Goal: Check status: Check status

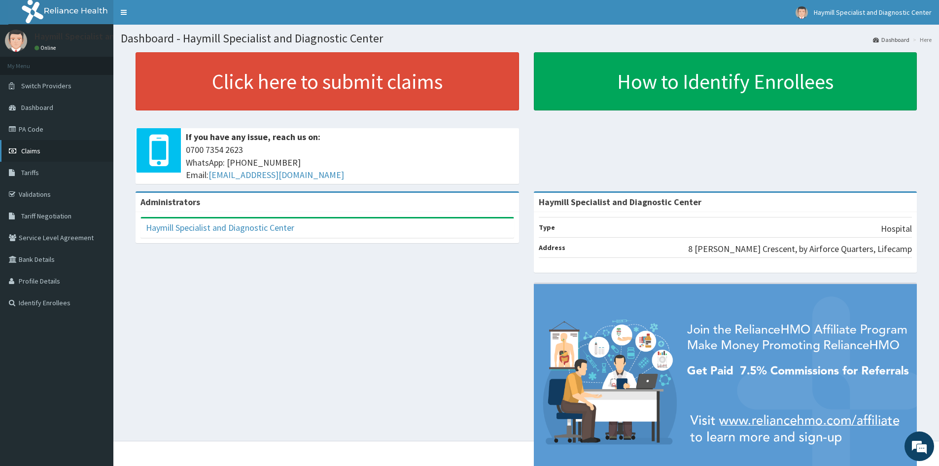
click at [39, 148] on span "Claims" at bounding box center [30, 150] width 19 height 9
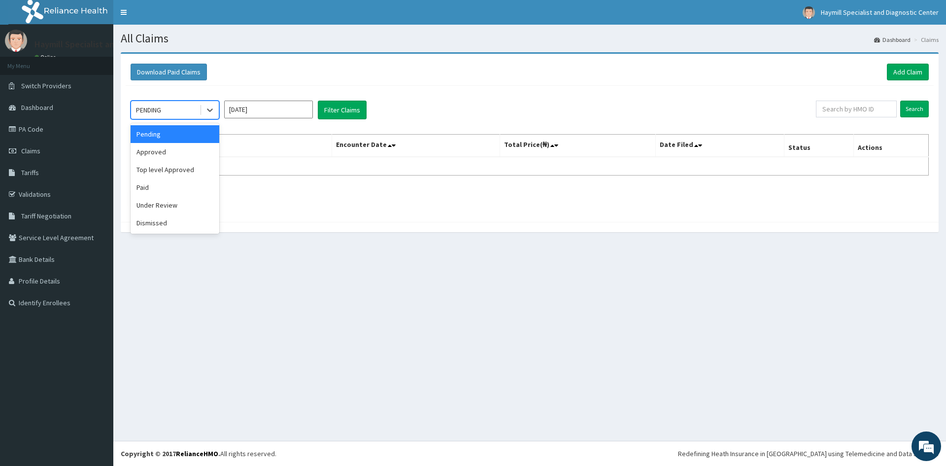
click at [198, 105] on div "PENDING" at bounding box center [165, 110] width 69 height 16
click at [172, 152] on div "Approved" at bounding box center [175, 152] width 89 height 18
click at [339, 114] on button "Filter Claims" at bounding box center [342, 110] width 49 height 19
click at [187, 109] on div "Approved" at bounding box center [165, 110] width 69 height 16
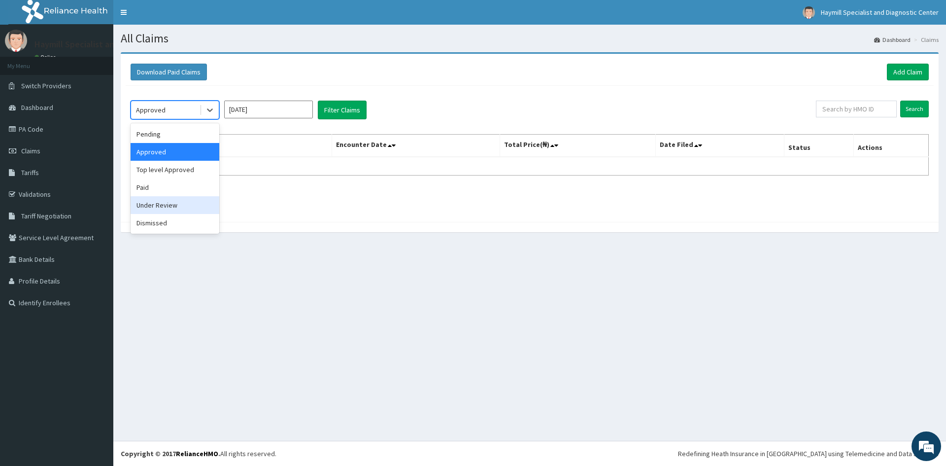
click at [152, 204] on div "Under Review" at bounding box center [175, 205] width 89 height 18
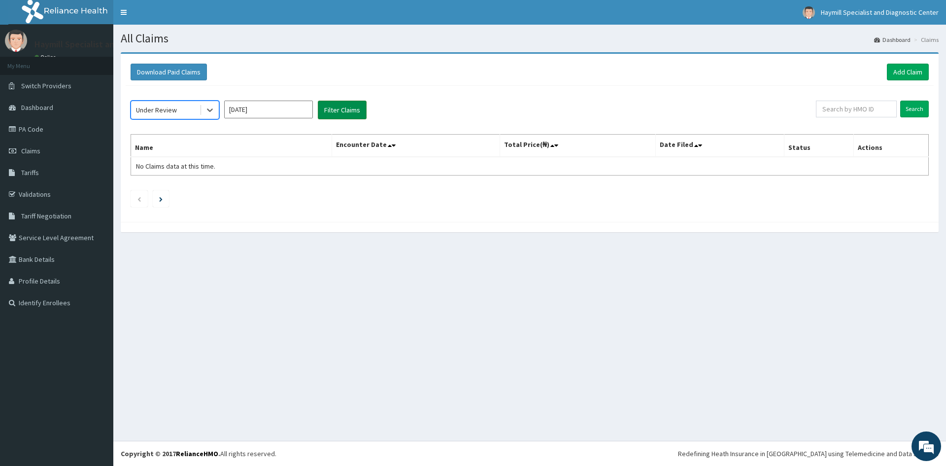
click at [351, 109] on button "Filter Claims" at bounding box center [342, 110] width 49 height 19
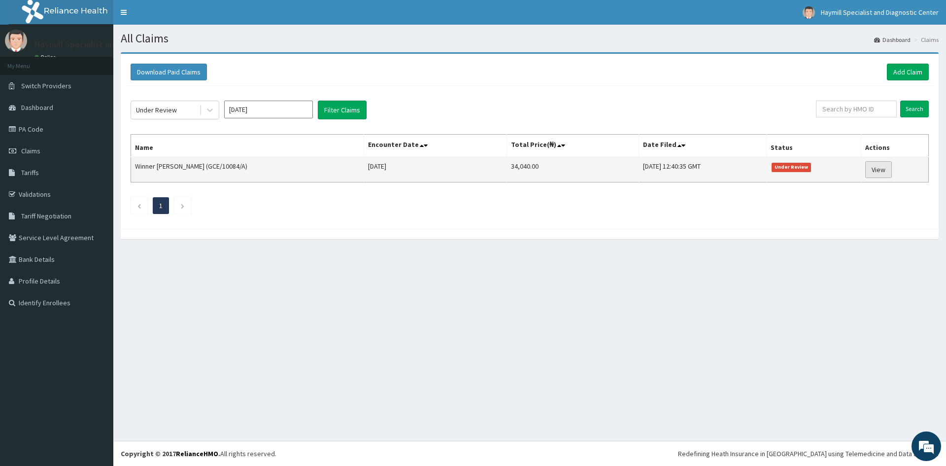
click at [879, 165] on link "View" at bounding box center [878, 169] width 27 height 17
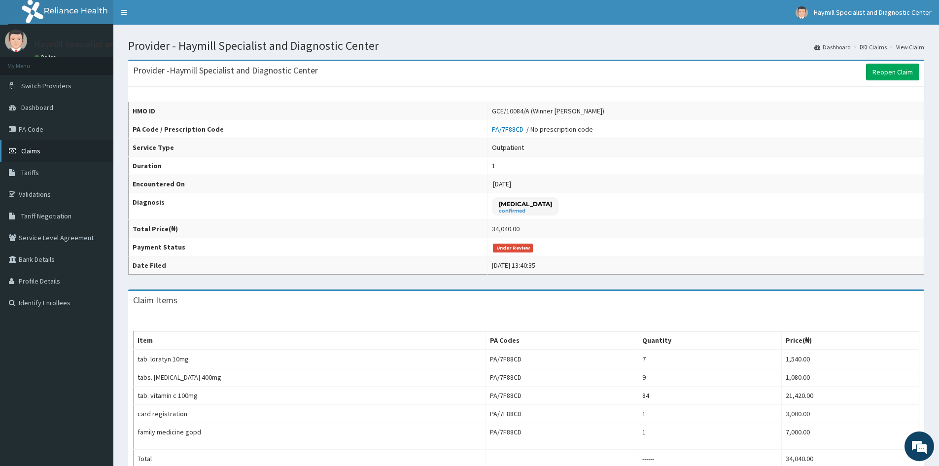
click at [55, 151] on link "Claims" at bounding box center [56, 151] width 113 height 22
